Goal: Information Seeking & Learning: Learn about a topic

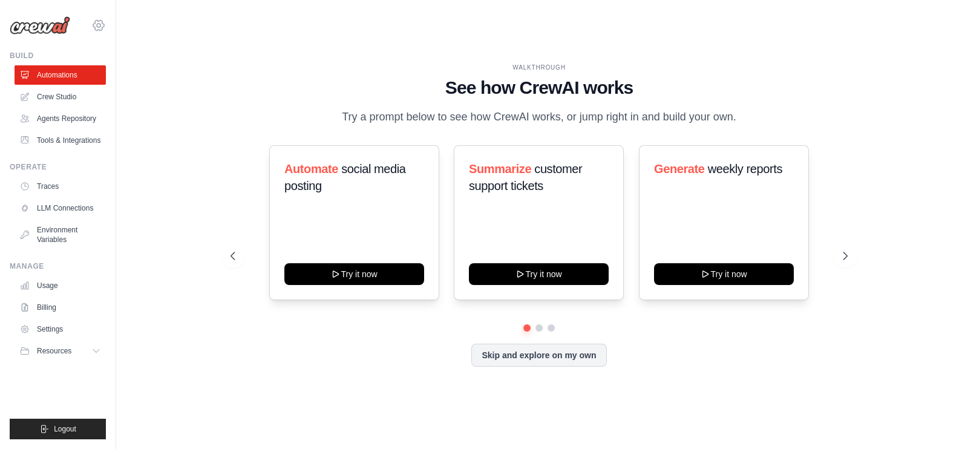
click at [103, 28] on icon at bounding box center [98, 25] width 15 height 15
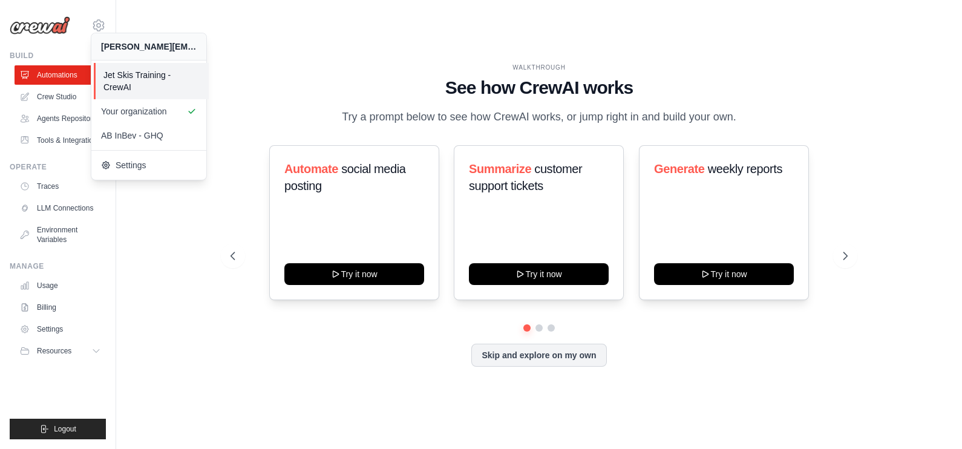
click at [129, 79] on span "Jet Skis Training - CrewAI" at bounding box center [151, 81] width 96 height 24
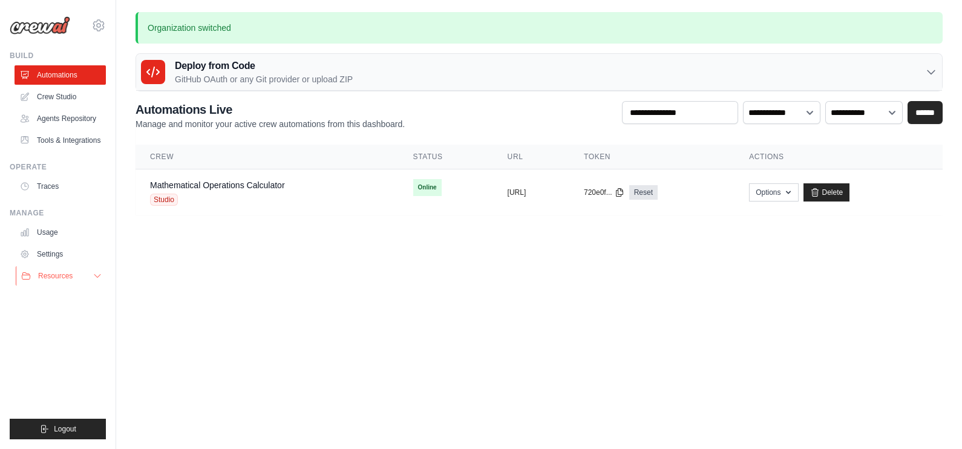
click at [66, 277] on span "Resources" at bounding box center [55, 276] width 34 height 10
click at [69, 299] on span "Documentation" at bounding box center [67, 297] width 49 height 10
